Goal: Task Accomplishment & Management: Complete application form

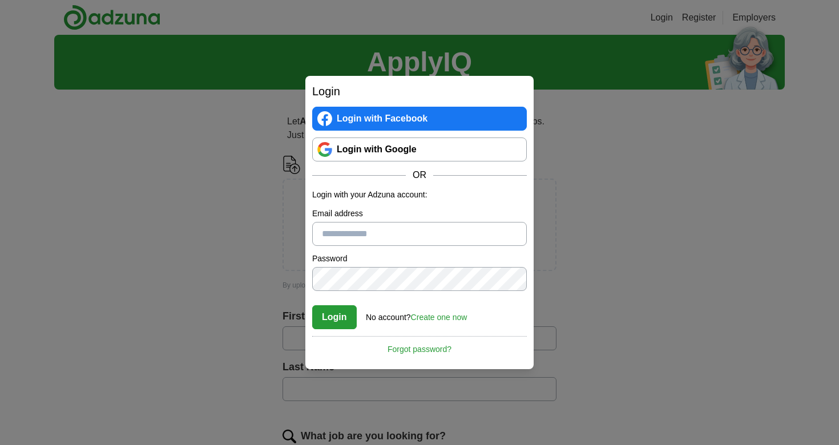
click at [458, 155] on link "Login with Google" at bounding box center [419, 150] width 215 height 24
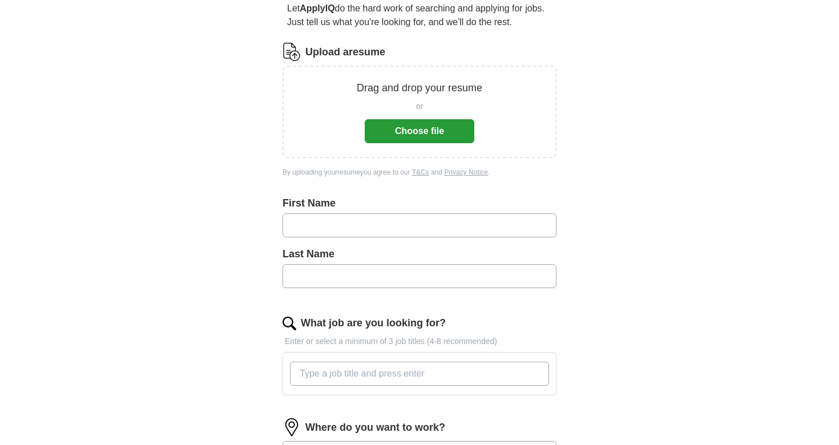
scroll to position [91, 0]
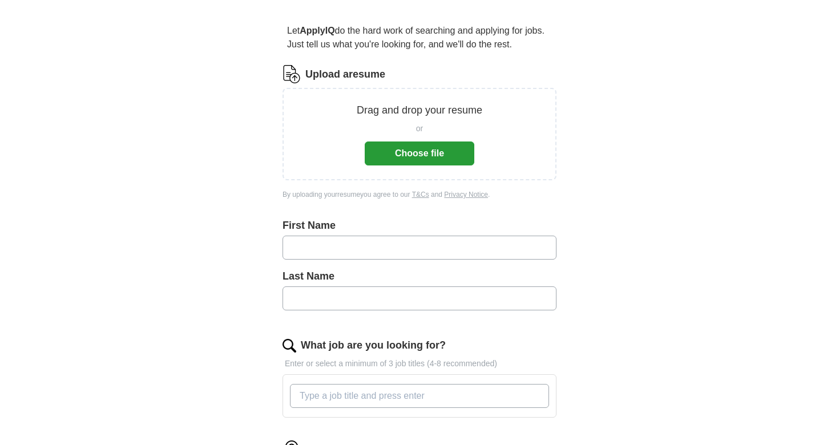
click at [459, 163] on button "Choose file" at bounding box center [420, 154] width 110 height 24
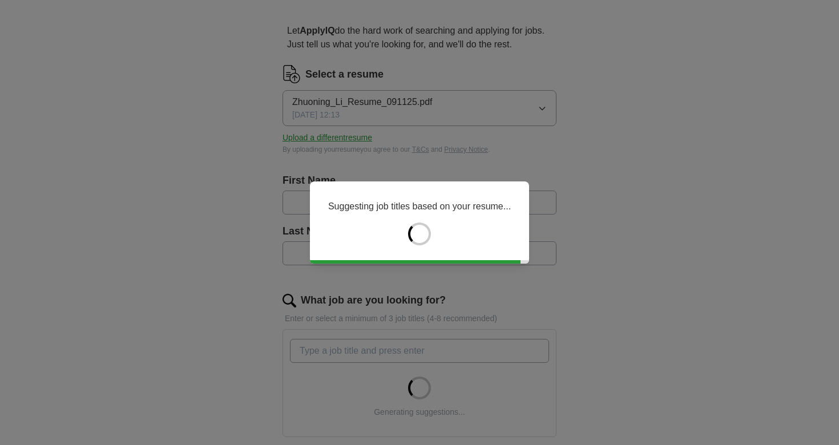
type input "********"
type input "**"
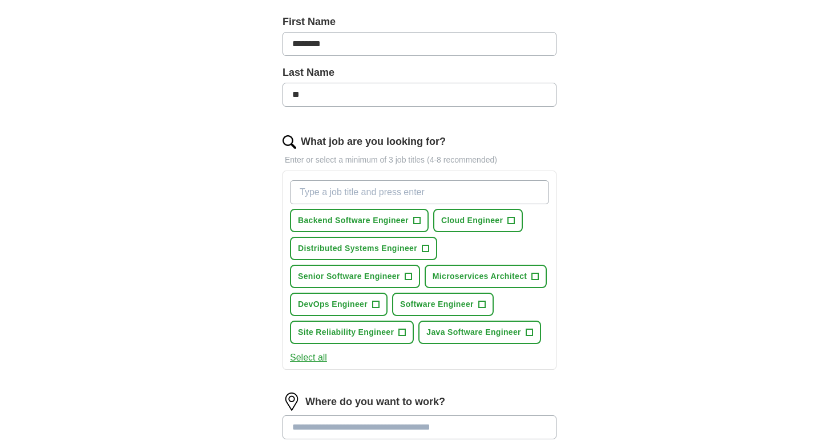
scroll to position [261, 0]
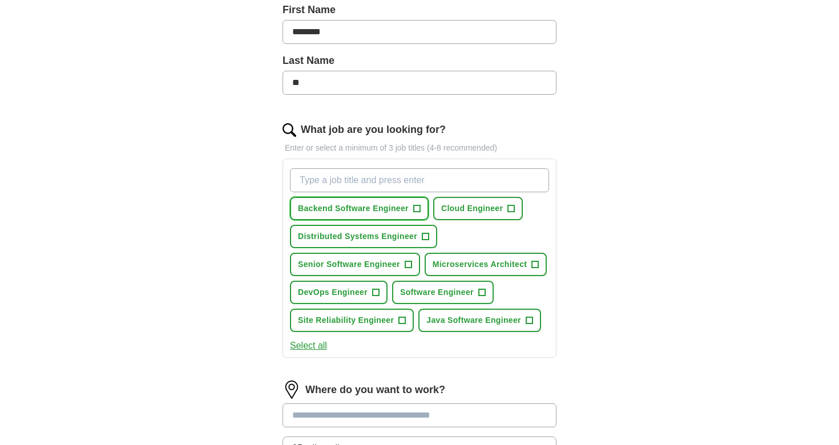
click at [406, 209] on span "Backend Software Engineer" at bounding box center [353, 209] width 111 height 12
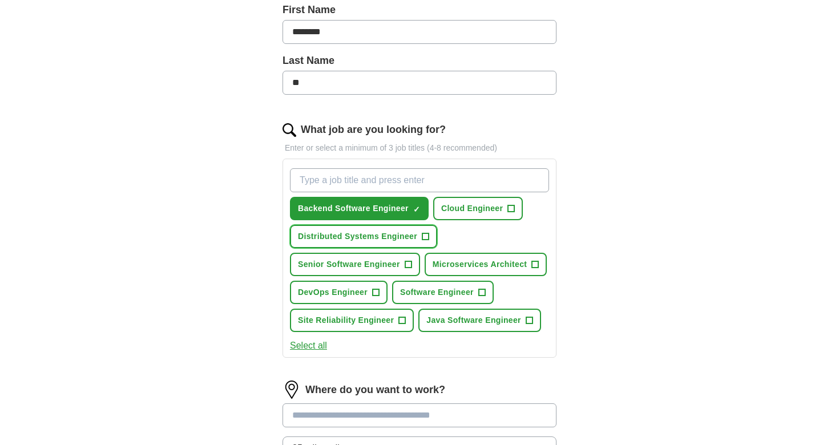
click at [424, 234] on span "+" at bounding box center [425, 236] width 7 height 9
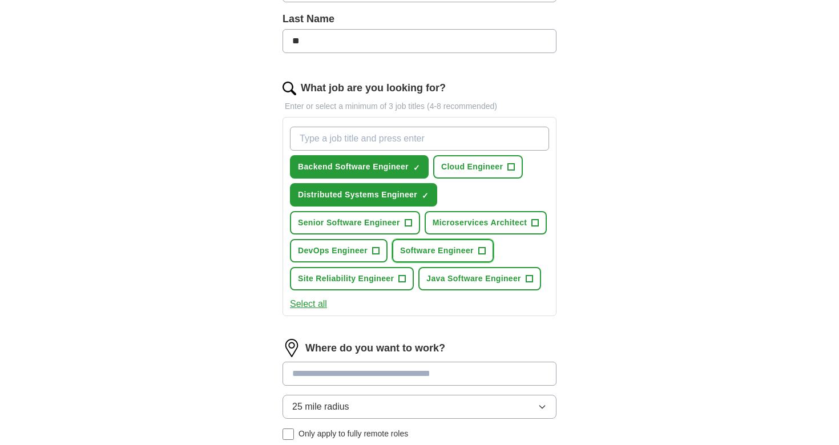
click at [482, 256] on span "+" at bounding box center [481, 251] width 7 height 9
click at [511, 275] on span "Java Software Engineer" at bounding box center [473, 279] width 95 height 12
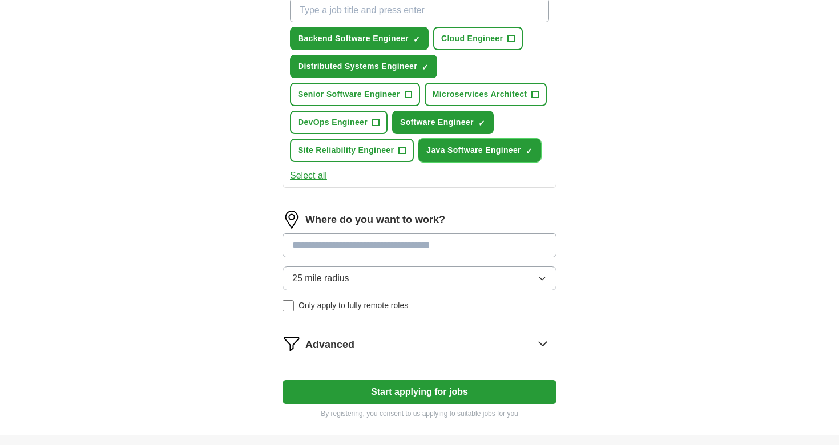
scroll to position [457, 0]
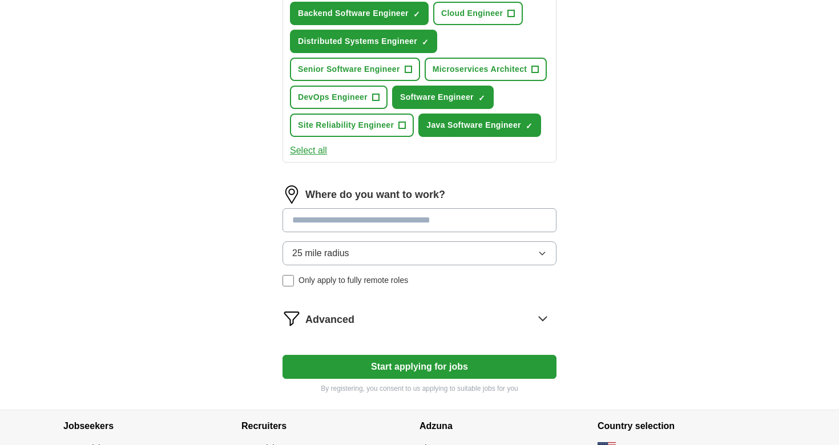
click at [478, 253] on button "25 mile radius" at bounding box center [419, 253] width 274 height 24
click at [481, 361] on button "Start applying for jobs" at bounding box center [419, 367] width 274 height 24
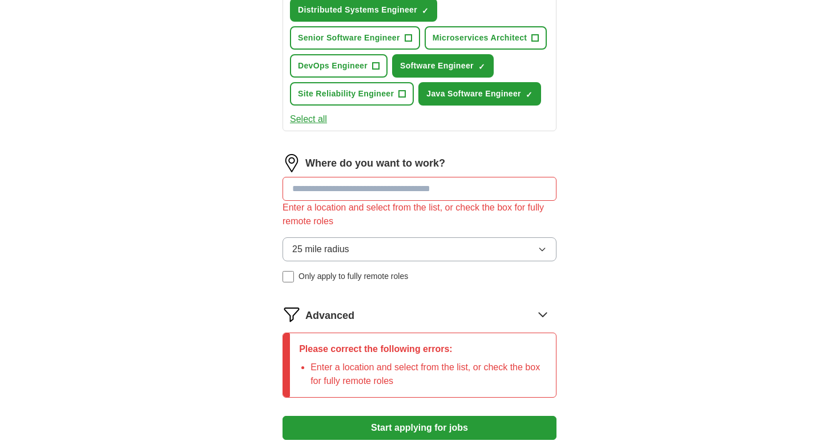
scroll to position [494, 0]
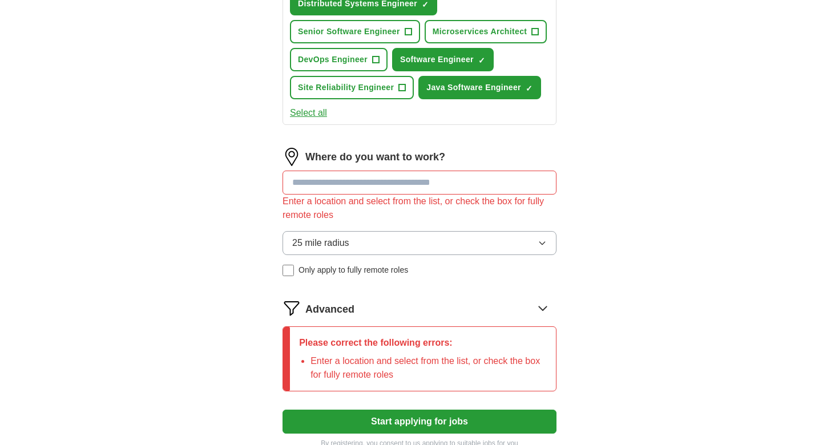
click at [442, 187] on input at bounding box center [419, 183] width 274 height 24
type input "*"
type input "****"
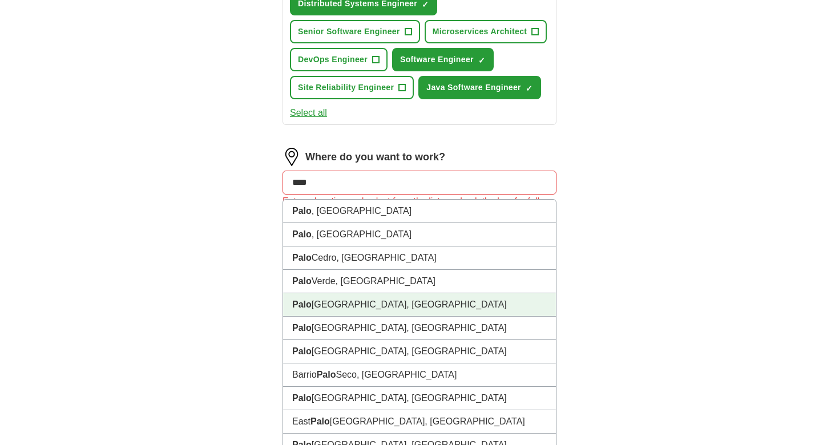
click at [382, 314] on li "Palo Alto, CA" at bounding box center [419, 304] width 273 height 23
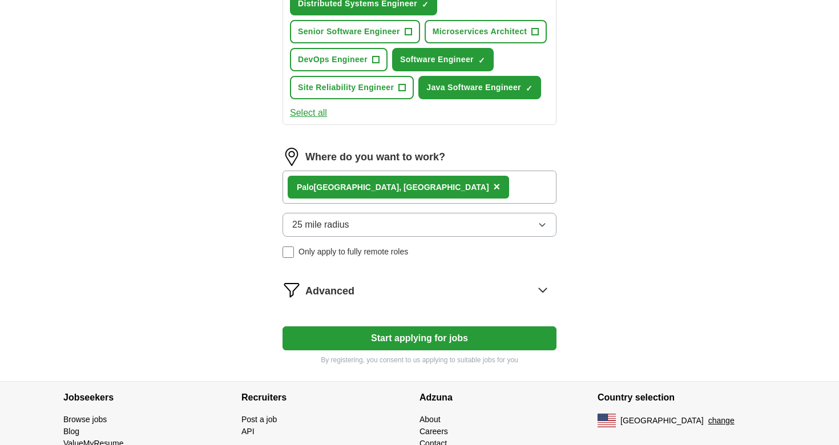
click at [367, 184] on div "Palo Alto, CA ×" at bounding box center [398, 187] width 221 height 23
click at [381, 184] on div "Palo Alto, CA ×" at bounding box center [419, 187] width 274 height 33
click at [380, 197] on div "Palo Alto, CA ×" at bounding box center [419, 187] width 274 height 33
click at [371, 177] on div "Palo Alto, CA ×" at bounding box center [419, 187] width 274 height 33
click at [292, 187] on div "Palo Alto, CA ×" at bounding box center [398, 187] width 221 height 23
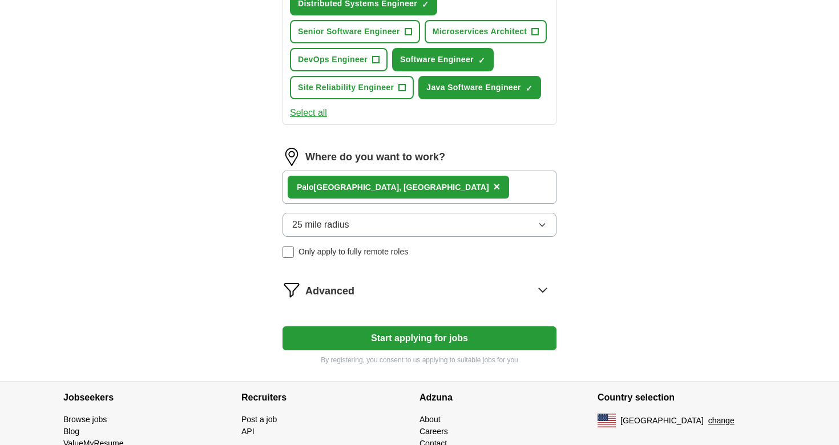
click at [401, 183] on div "Palo Alto, CA ×" at bounding box center [419, 187] width 274 height 33
click at [397, 239] on div "25 mile radius Only apply to fully remote roles" at bounding box center [419, 235] width 274 height 45
click at [406, 230] on button "25 mile radius" at bounding box center [419, 225] width 274 height 24
click at [413, 197] on div "Palo Alto, CA ×" at bounding box center [419, 187] width 274 height 33
click at [395, 236] on button "25 mile radius" at bounding box center [419, 225] width 274 height 24
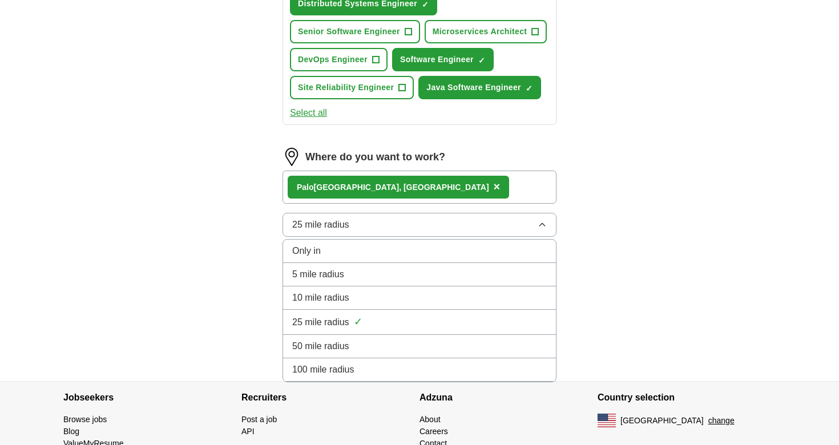
scroll to position [546, 0]
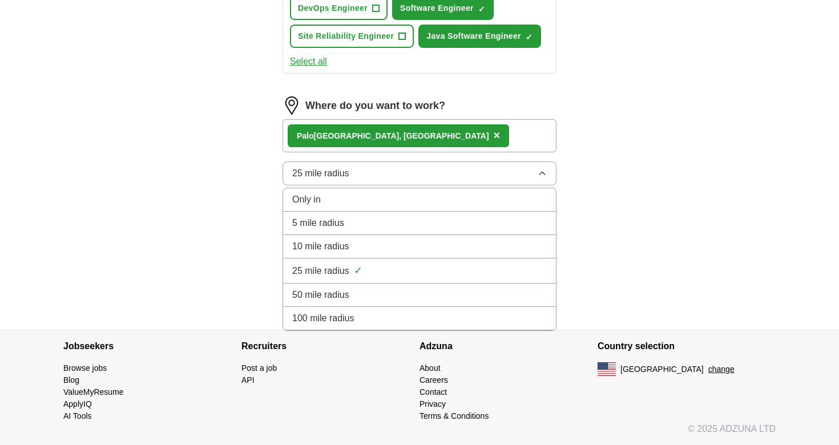
click at [469, 132] on div "Palo Alto, CA ×" at bounding box center [419, 135] width 274 height 33
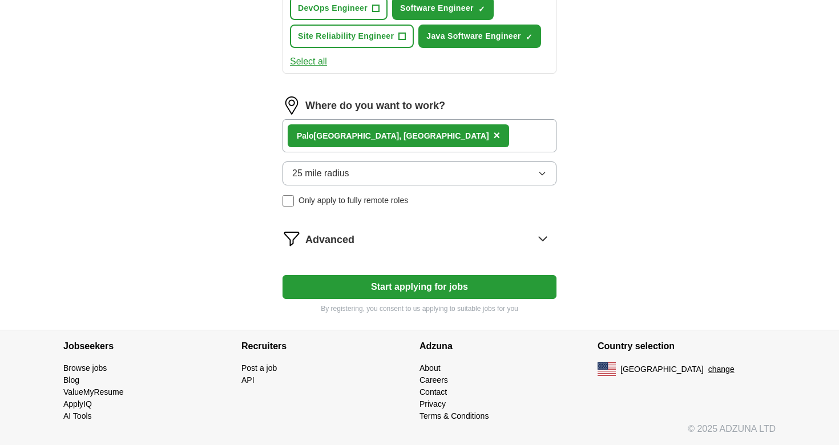
click at [424, 131] on div "Palo Alto, CA ×" at bounding box center [419, 135] width 274 height 33
click at [413, 136] on div "Palo Alto, CA ×" at bounding box center [419, 135] width 274 height 33
click at [397, 135] on div "Palo Alto, CA ×" at bounding box center [419, 135] width 274 height 33
click at [308, 134] on strong "Palo" at bounding box center [305, 135] width 17 height 9
click at [294, 134] on div "Palo Alto, CA ×" at bounding box center [398, 135] width 221 height 23
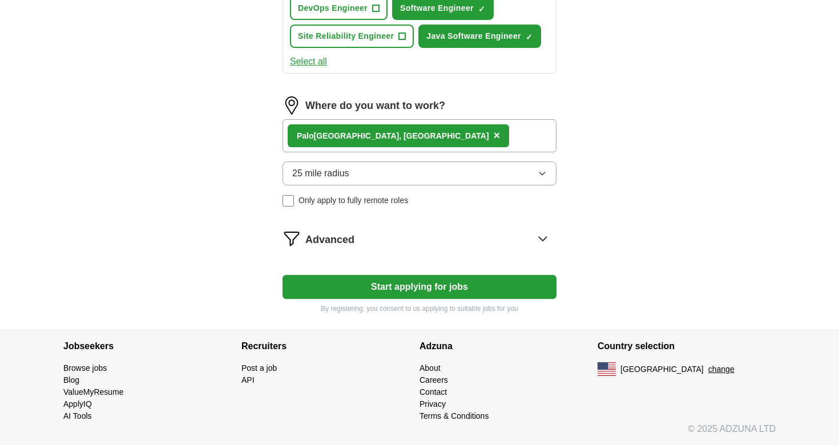
click at [297, 134] on strong "Palo" at bounding box center [305, 135] width 17 height 9
click at [494, 135] on span "×" at bounding box center [497, 135] width 7 height 13
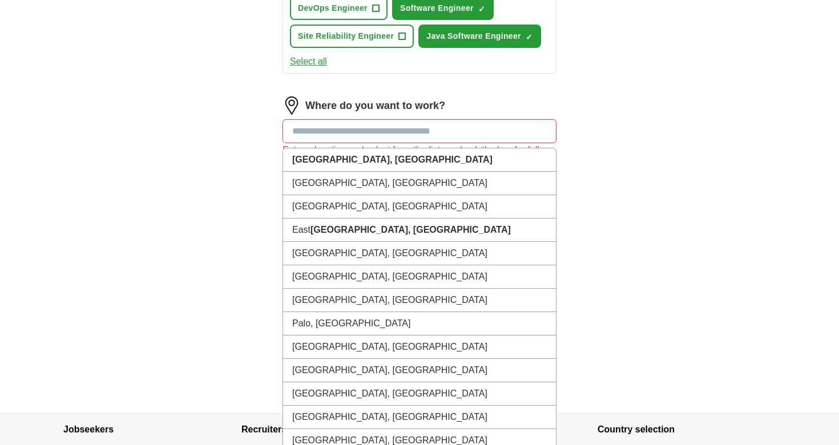
click at [328, 139] on input at bounding box center [419, 131] width 274 height 24
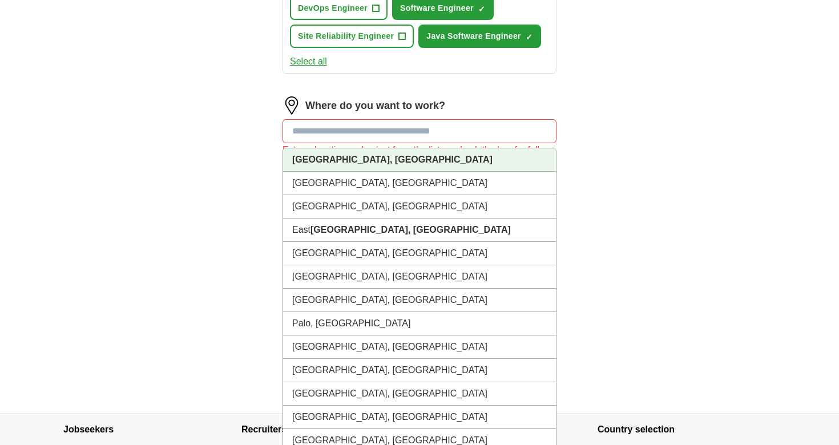
click at [337, 160] on strong "Palo Alto, CA" at bounding box center [392, 160] width 200 height 10
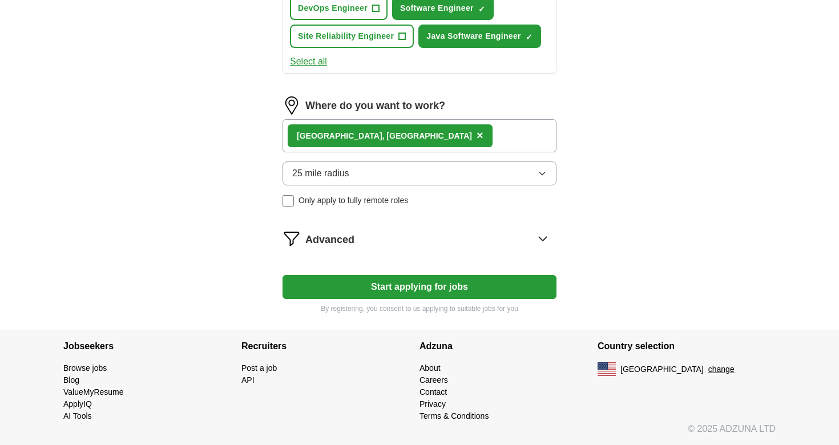
click at [374, 140] on div "Palo Alto, CA ×" at bounding box center [419, 135] width 274 height 33
copy span "×"
click at [374, 140] on div "Palo Alto, CA ×" at bounding box center [419, 135] width 274 height 33
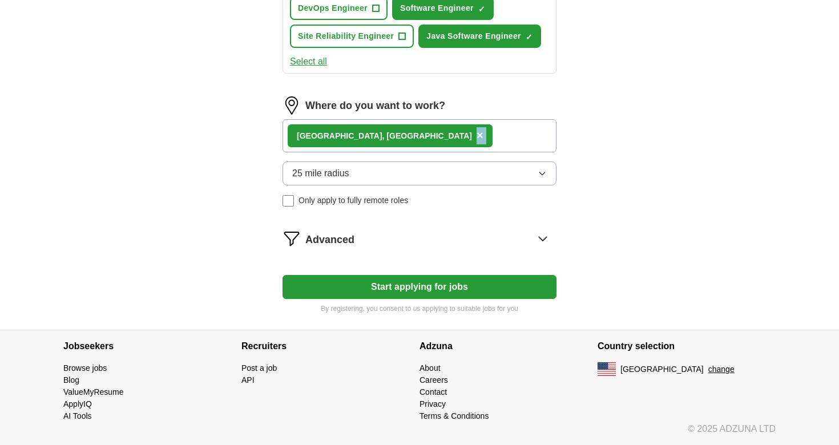
copy span "×"
click at [374, 140] on div "Palo Alto, CA ×" at bounding box center [419, 135] width 274 height 33
click at [362, 236] on div "Advanced" at bounding box center [430, 238] width 251 height 18
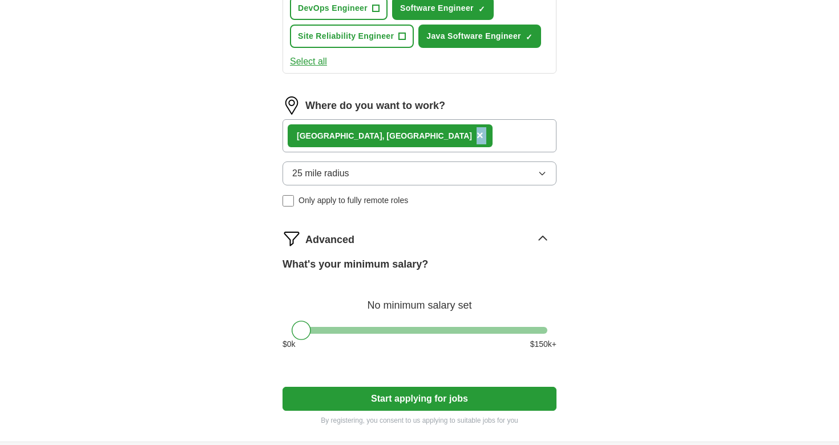
click at [477, 137] on span "×" at bounding box center [480, 135] width 7 height 13
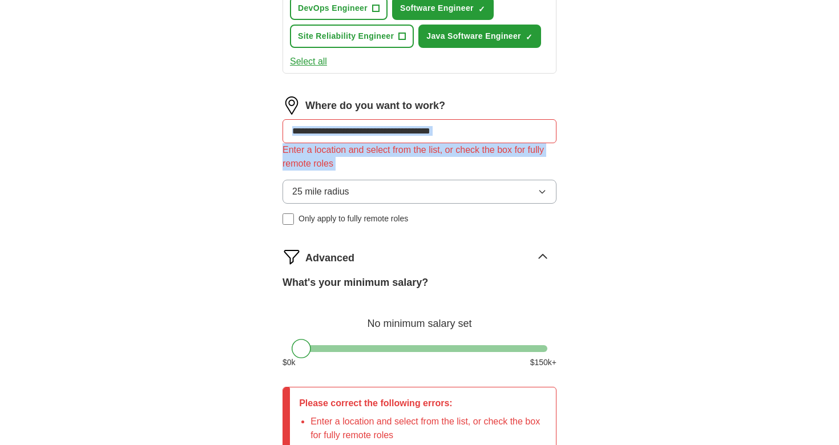
click at [357, 137] on input at bounding box center [419, 131] width 274 height 24
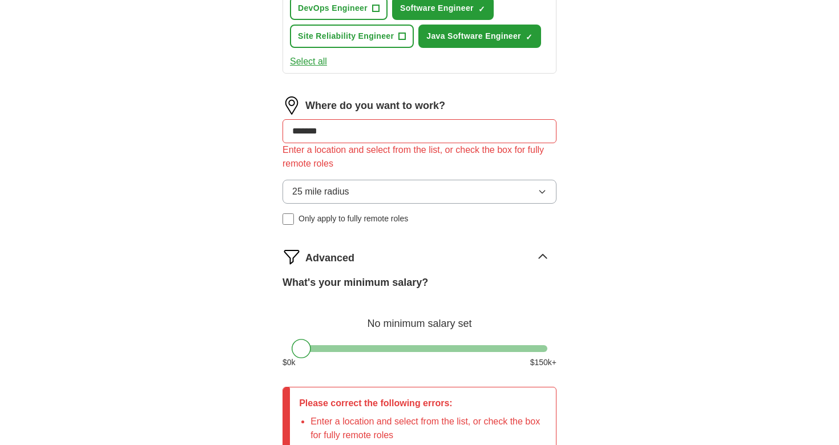
type input "********"
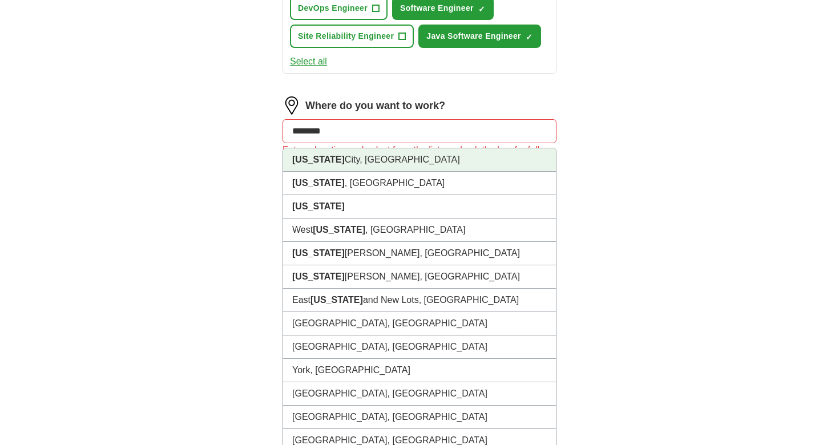
click at [376, 161] on li "New York City, NY" at bounding box center [419, 159] width 273 height 23
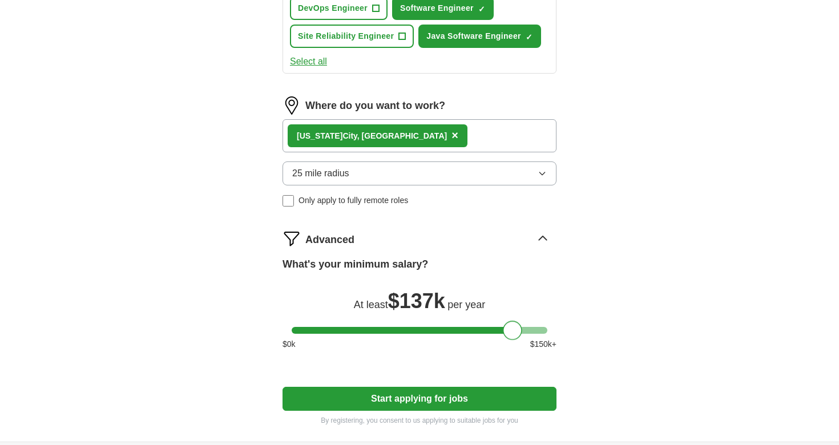
drag, startPoint x: 302, startPoint y: 329, endPoint x: 514, endPoint y: 332, distance: 211.7
click at [514, 332] on div at bounding box center [512, 330] width 19 height 19
click at [492, 400] on button "Start applying for jobs" at bounding box center [419, 399] width 274 height 24
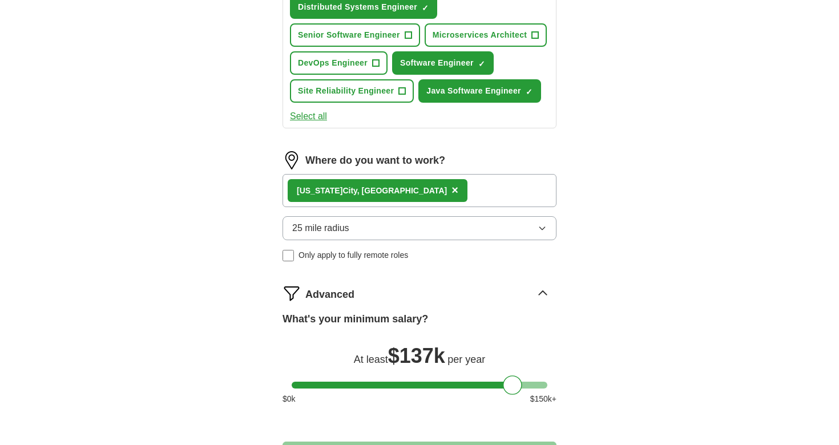
select select "**"
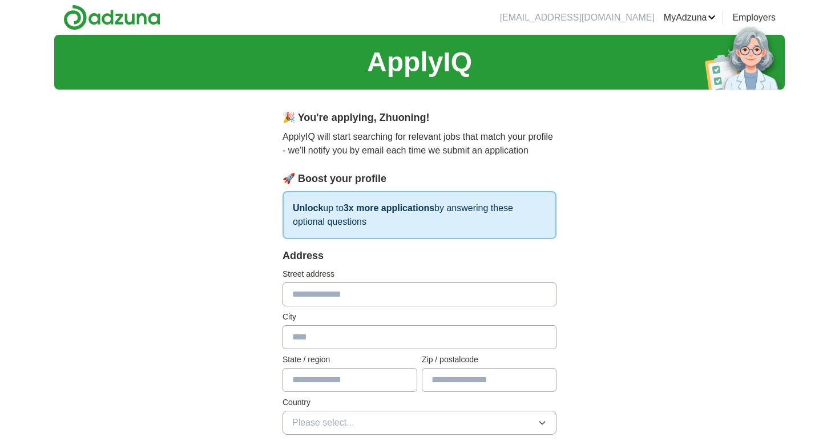
scroll to position [53, 0]
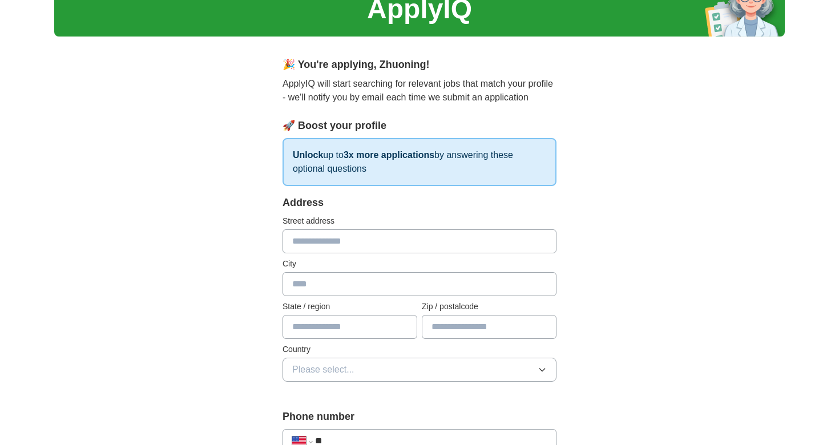
click at [438, 235] on input "text" at bounding box center [419, 241] width 274 height 24
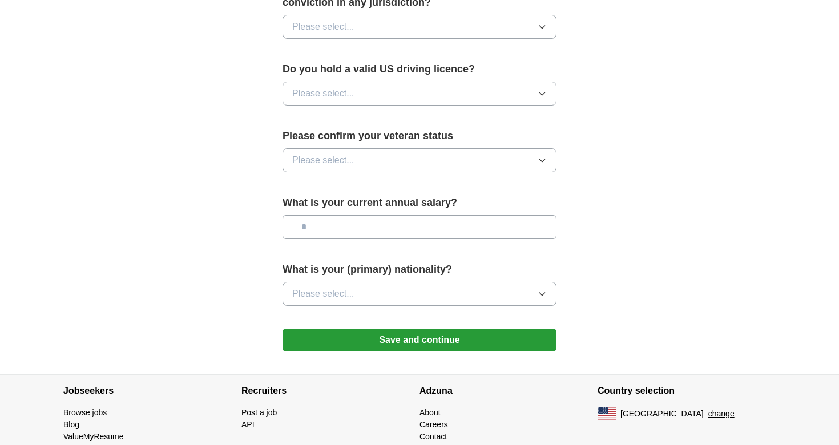
scroll to position [700, 0]
click at [426, 331] on button "Save and continue" at bounding box center [419, 339] width 274 height 23
